Goal: Task Accomplishment & Management: Use online tool/utility

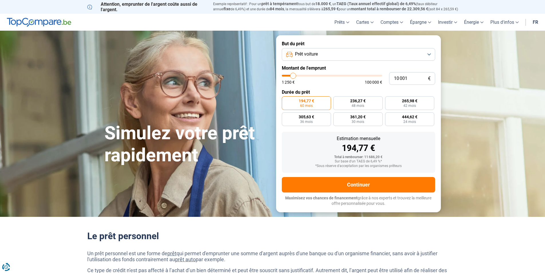
type input "11 750"
type input "11750"
type input "14 500"
type input "14500"
type input "19 750"
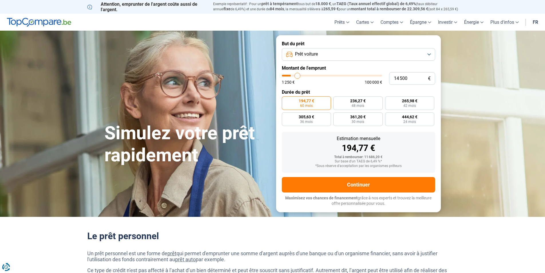
type input "19750"
type input "22 250"
type input "22250"
type input "22 750"
type input "22750"
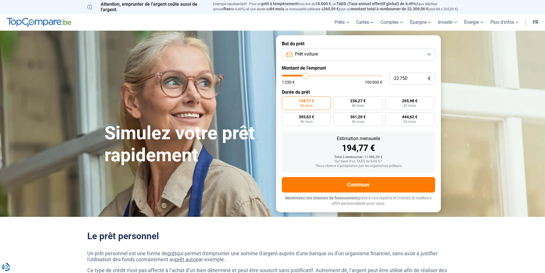
type input "23 250"
type input "23250"
type input "23 500"
type input "23500"
type input "24 500"
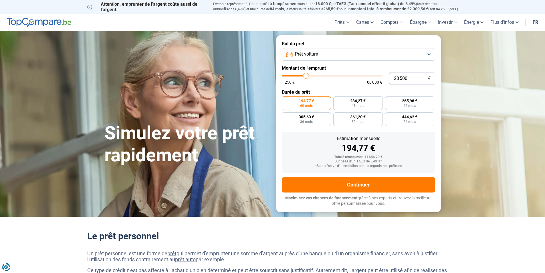
type input "24500"
type input "25 000"
type input "25000"
type input "25 250"
type input "25250"
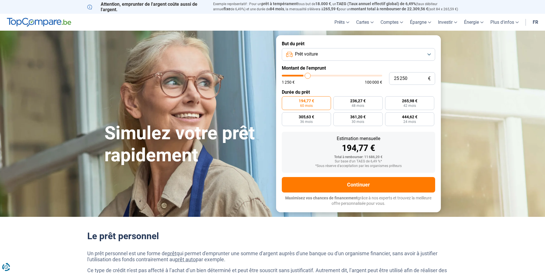
type input "25 750"
type input "25750"
type input "26 500"
type input "26500"
type input "28 250"
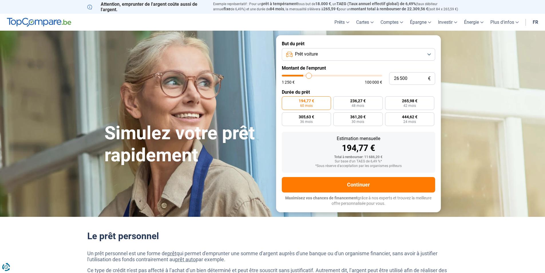
type input "28250"
type input "30 500"
type input "30500"
type input "32 000"
type input "32000"
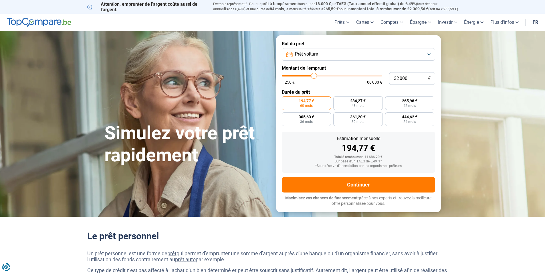
type input "32 750"
type input "32750"
type input "33 750"
type input "33750"
type input "34 250"
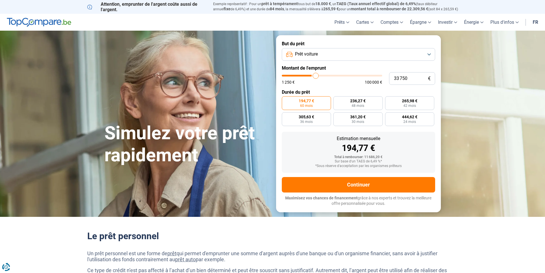
type input "34250"
type input "34 750"
type input "34750"
type input "35 250"
type input "35250"
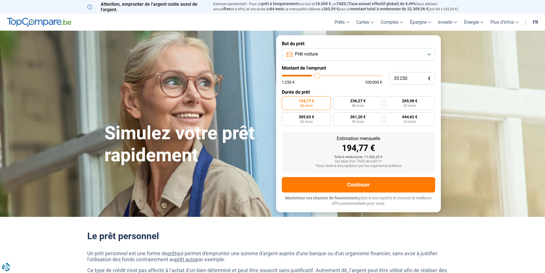
type input "35 500"
type input "35500"
type input "36 250"
type input "36250"
type input "35 750"
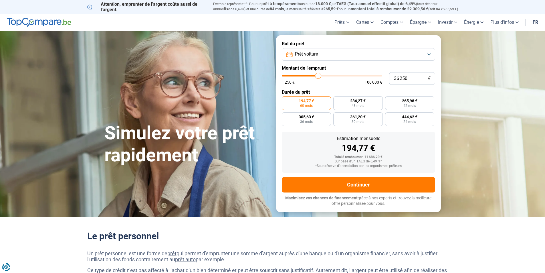
type input "35750"
type input "35 500"
type input "35500"
type input "35 250"
type input "35250"
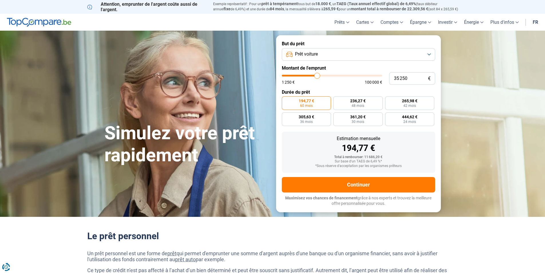
type input "35 000"
type input "35000"
type input "34 250"
type input "34250"
type input "33 500"
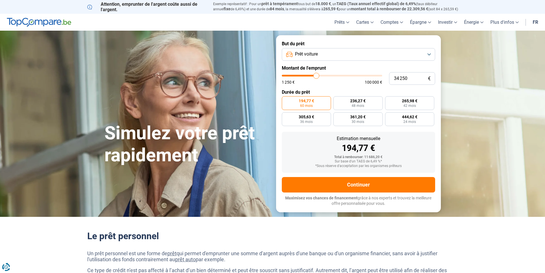
type input "33500"
type input "32 500"
type input "32500"
type input "32 250"
type input "32250"
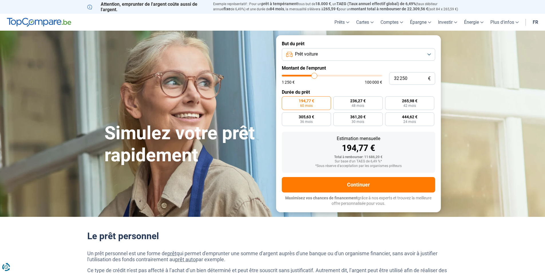
type input "31 750"
type input "31750"
type input "31 000"
type input "31000"
type input "30 750"
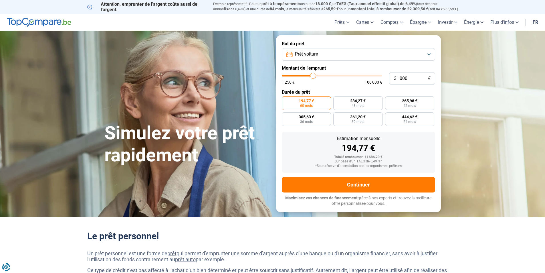
type input "30750"
type input "30 250"
type input "30250"
type input "29 750"
type input "29750"
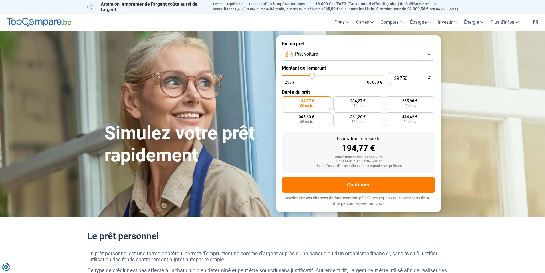
type input "29 250"
type input "29250"
type input "29 000"
type input "29000"
type input "28 250"
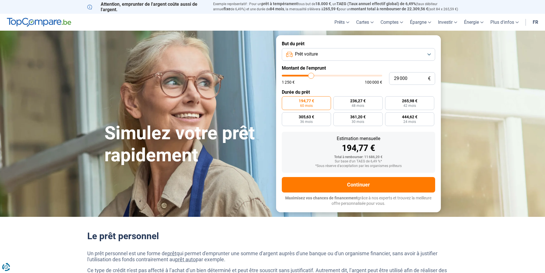
type input "28250"
type input "28 000"
type input "28000"
type input "27 750"
type input "27750"
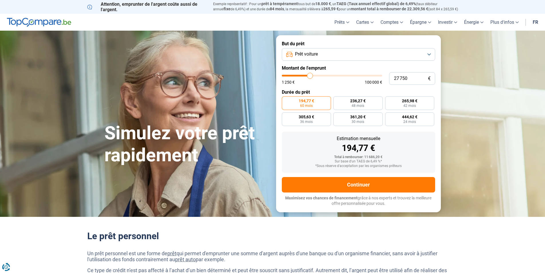
type input "27 500"
type input "27500"
type input "27 250"
type input "27250"
type input "26 750"
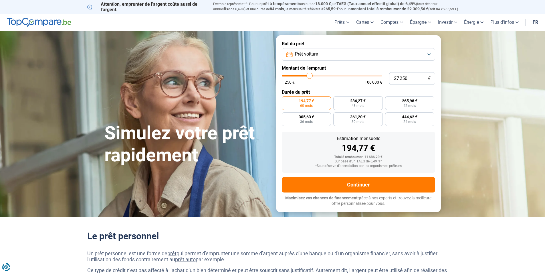
type input "26750"
type input "26 500"
type input "26500"
type input "26 250"
type input "26250"
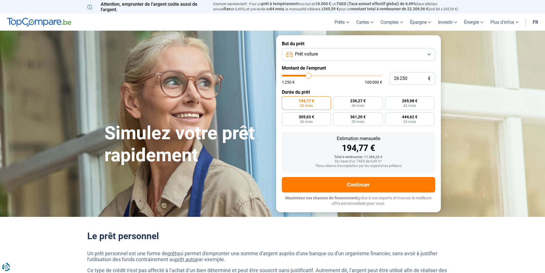
type input "26 000"
type input "26000"
type input "25 750"
type input "25750"
type input "25 000"
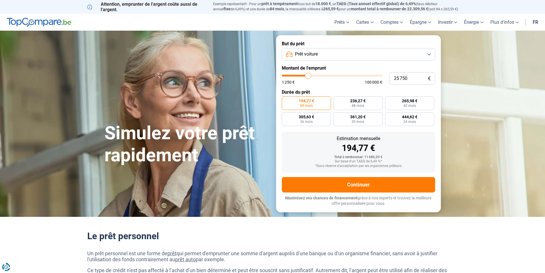
type input "25000"
type input "24 750"
type input "24750"
type input "25 250"
type input "25250"
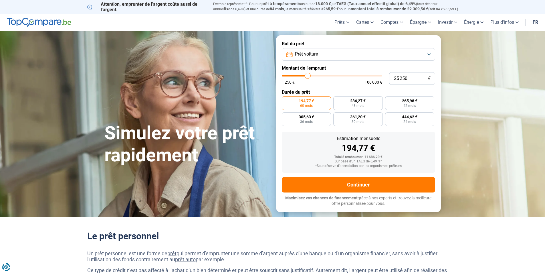
type input "25 750"
type input "25750"
type input "25 250"
type input "25250"
type input "24 750"
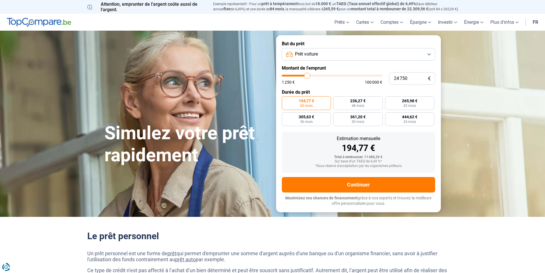
drag, startPoint x: 293, startPoint y: 75, endPoint x: 307, endPoint y: 74, distance: 14.3
type input "24750"
click at [307, 75] on input "range" at bounding box center [332, 76] width 100 height 2
radio input "false"
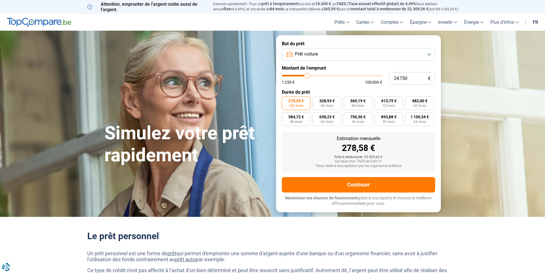
click at [429, 54] on button "Prêt voiture" at bounding box center [358, 54] width 153 height 13
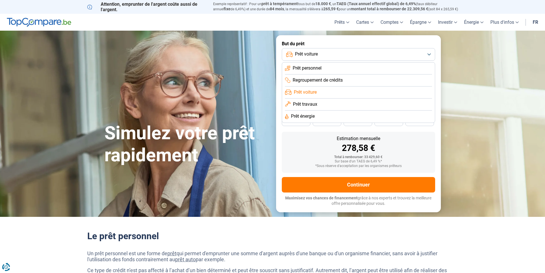
click at [468, 57] on section "Simulez votre prêt rapidement Simulez votre prêt rapidement But du prêt Prêt vo…" at bounding box center [272, 124] width 545 height 186
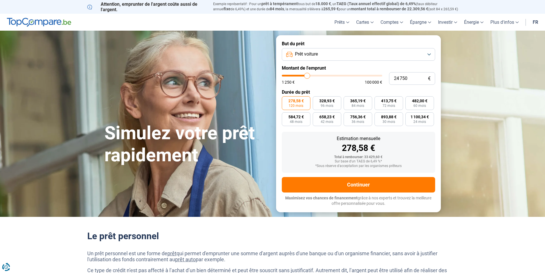
type input "13 000"
type input "13000"
click at [296, 76] on input "range" at bounding box center [332, 76] width 100 height 2
radio input "true"
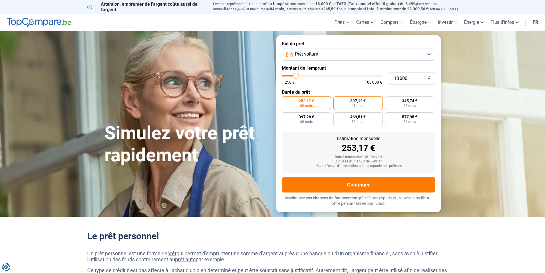
click at [351, 102] on span "307,12 €" at bounding box center [357, 101] width 15 height 4
click at [337, 100] on input "307,12 € 48 mois" at bounding box center [335, 98] width 4 height 4
radio input "true"
